Goal: Task Accomplishment & Management: Complete application form

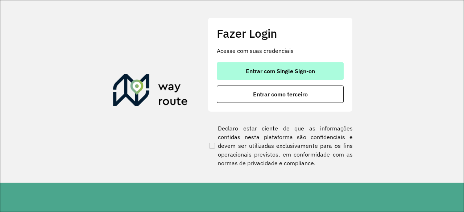
click at [297, 71] on span "Entrar com Single Sign-on" at bounding box center [280, 71] width 69 height 6
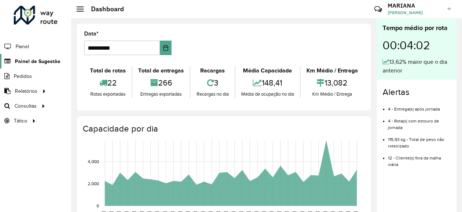
click at [40, 63] on span "Painel de Sugestão" at bounding box center [37, 62] width 45 height 8
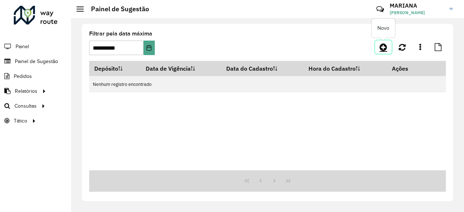
click at [383, 49] on icon at bounding box center [384, 47] width 8 height 9
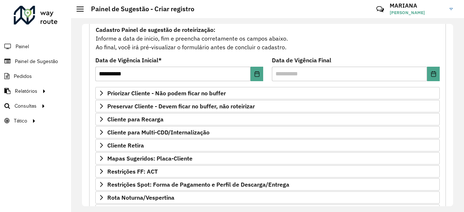
scroll to position [68, 0]
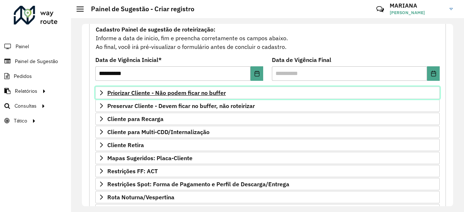
click at [211, 98] on link "Priorizar Cliente - Não podem ficar no buffer" at bounding box center [267, 93] width 345 height 12
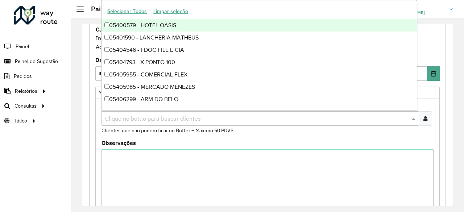
click at [164, 115] on input "text" at bounding box center [256, 119] width 307 height 9
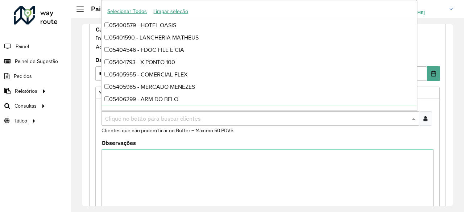
click at [426, 116] on div at bounding box center [425, 118] width 13 height 15
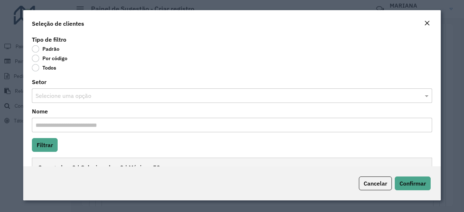
click at [49, 57] on label "Por código" at bounding box center [50, 58] width 36 height 7
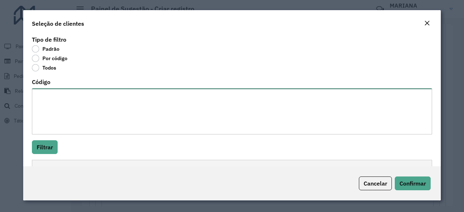
click at [59, 95] on textarea "Código" at bounding box center [232, 111] width 400 height 46
paste textarea "***** **** ***** ****"
type textarea "***** **** ***** ****"
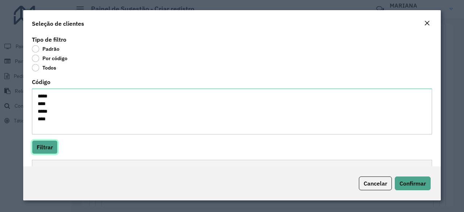
click at [51, 147] on button "Filtrar" at bounding box center [45, 147] width 26 height 14
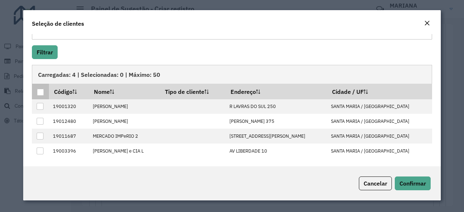
click at [46, 92] on th at bounding box center [40, 91] width 17 height 15
click at [40, 92] on div at bounding box center [40, 92] width 7 height 7
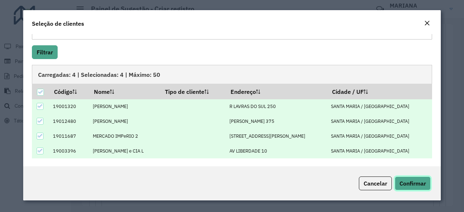
click at [421, 182] on span "Confirmar" at bounding box center [413, 183] width 26 height 7
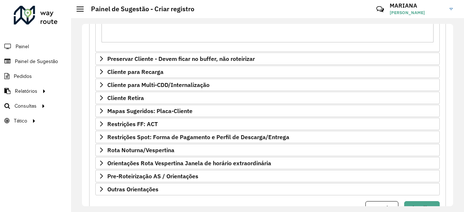
scroll to position [278, 0]
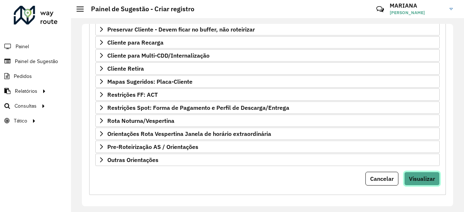
click at [426, 175] on span "Visualizar" at bounding box center [422, 178] width 26 height 7
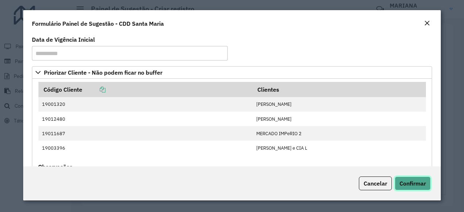
click at [421, 181] on span "Confirmar" at bounding box center [413, 183] width 26 height 7
